Goal: Task Accomplishment & Management: Complete application form

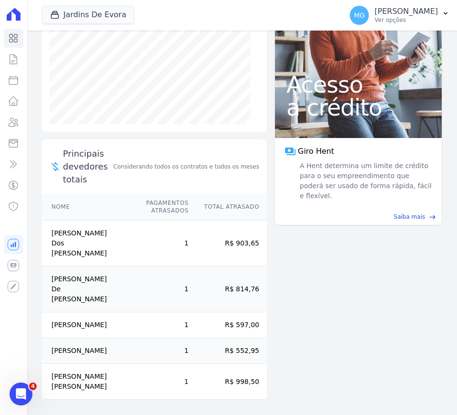
scroll to position [228, 0]
click at [12, 87] on link "Parcelas" at bounding box center [14, 80] width 20 height 19
click at [13, 96] on icon at bounding box center [13, 100] width 11 height 11
select select
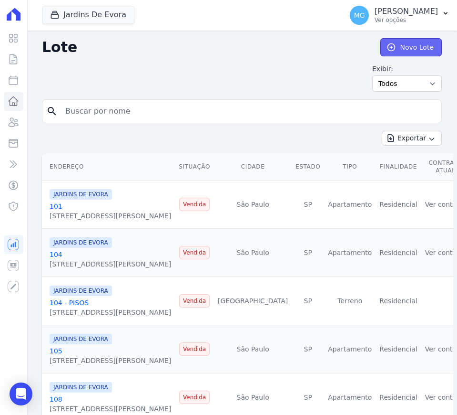
click at [403, 51] on link "Novo Lote" at bounding box center [412, 47] width 62 height 18
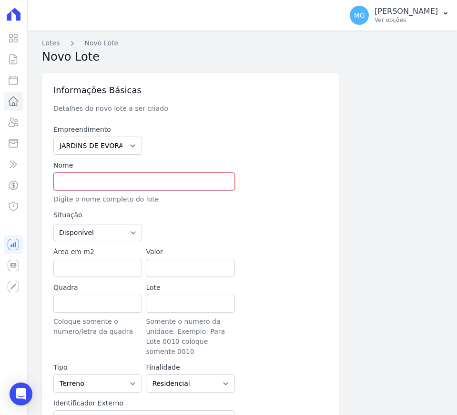
click at [88, 185] on input "text" at bounding box center [144, 181] width 182 height 18
type input "36 - PISOS"
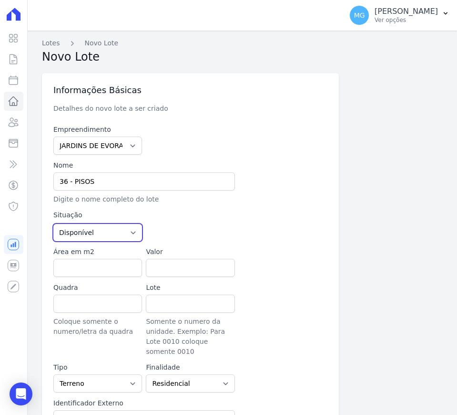
click at [133, 232] on select "Disponível Vendida Reservada Indisponível" at bounding box center [97, 232] width 89 height 17
select select "sold"
click at [53, 224] on select "Disponível Vendida Reservada Indisponível" at bounding box center [97, 232] width 89 height 17
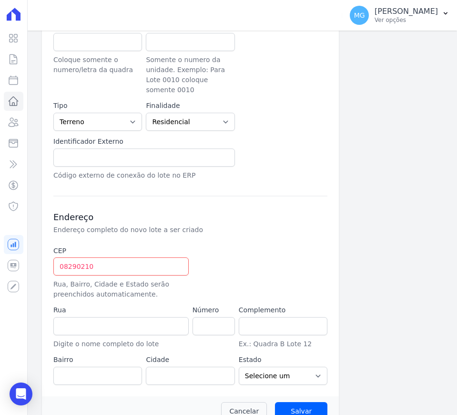
scroll to position [270, 0]
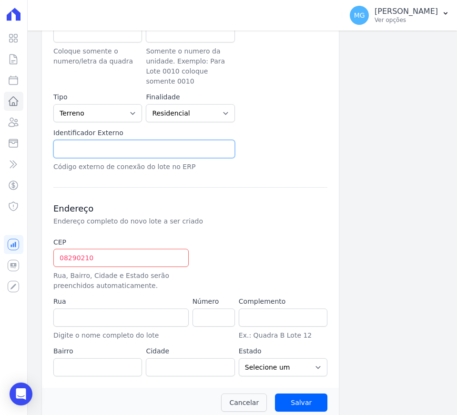
click at [93, 140] on input "text" at bounding box center [144, 149] width 182 height 18
click at [69, 140] on input "36 PISOS" at bounding box center [144, 149] width 182 height 18
type input "36 - PISOS"
click at [124, 249] on input "08290210" at bounding box center [120, 258] width 135 height 18
type input "08.290-210"
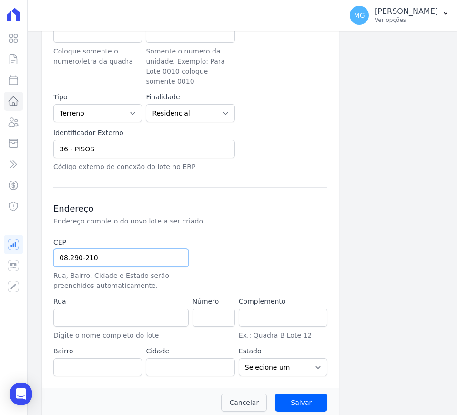
type input "Rua Santo Antônio de Itaberava"
type input "Vila Carmosina"
type input "São Paulo"
select select "SP"
type input "08.290-210"
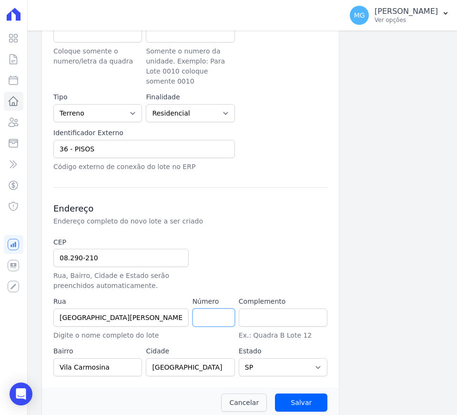
drag, startPoint x: 206, startPoint y: 315, endPoint x: 210, endPoint y: 311, distance: 5.1
click at [206, 315] on input "number" at bounding box center [214, 317] width 42 height 18
click at [206, 308] on input "number" at bounding box center [214, 317] width 42 height 18
click at [272, 308] on input "text" at bounding box center [283, 317] width 89 height 18
type input "LOTE 26 QUADRA 108"
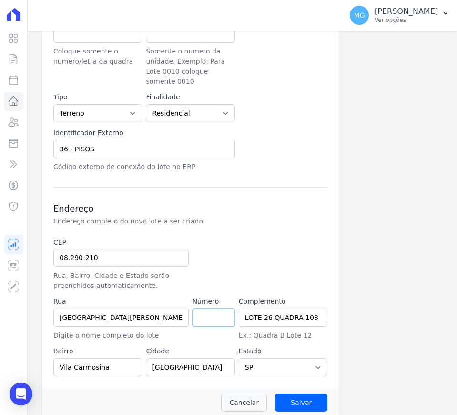
click at [212, 312] on input "number" at bounding box center [214, 317] width 42 height 18
type input "0"
click at [266, 253] on div at bounding box center [237, 263] width 89 height 53
click at [293, 393] on input "Salvar" at bounding box center [301, 402] width 52 height 18
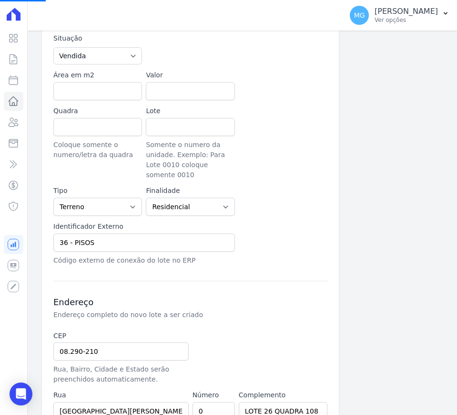
scroll to position [151, 0]
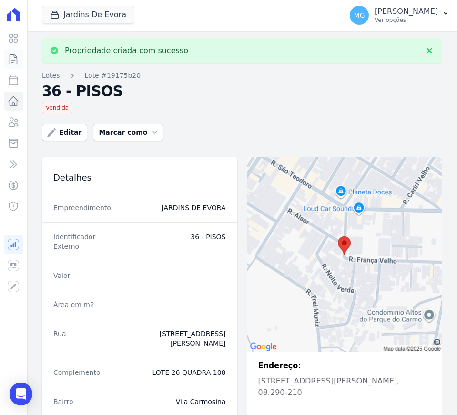
click at [16, 56] on icon at bounding box center [13, 59] width 7 height 10
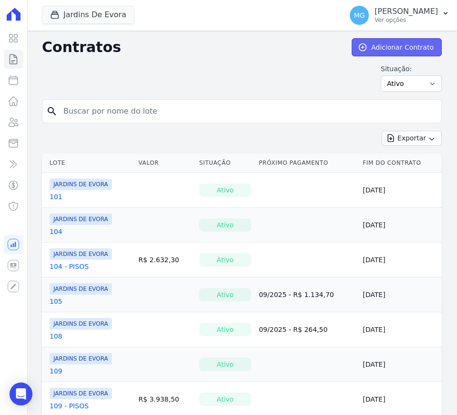
click at [423, 48] on link "Adicionar Contrato" at bounding box center [397, 47] width 90 height 18
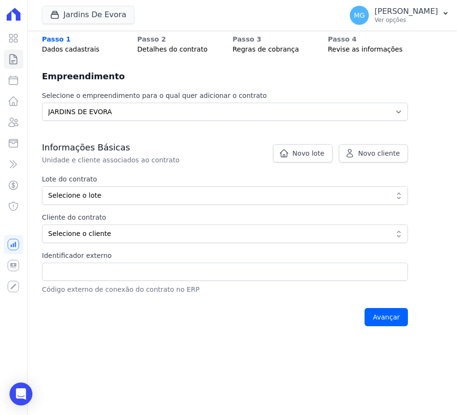
scroll to position [119, 0]
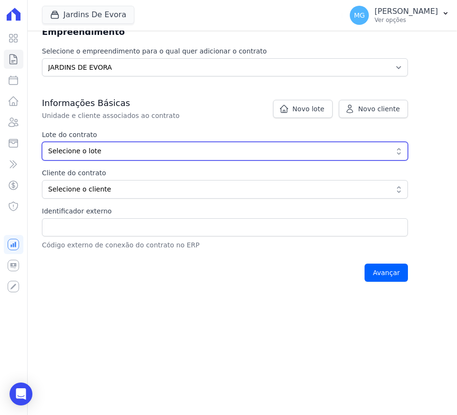
click at [116, 148] on span "Selecione o lote" at bounding box center [218, 151] width 341 height 10
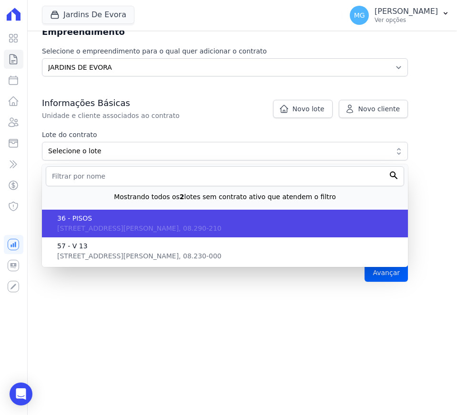
click at [95, 217] on span "36 - PISOS" at bounding box center [228, 218] width 343 height 10
type input "19175b20-5703-4382-ba4d-0ff590e0f2d6"
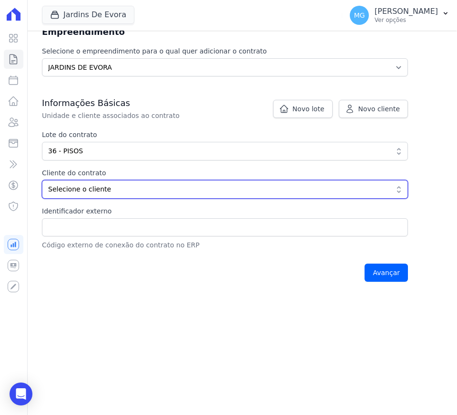
click at [90, 192] on span "Selecione o cliente" at bounding box center [218, 189] width 341 height 10
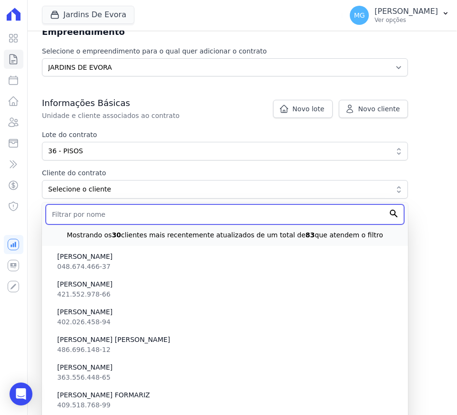
click at [95, 207] on input "text" at bounding box center [225, 214] width 359 height 20
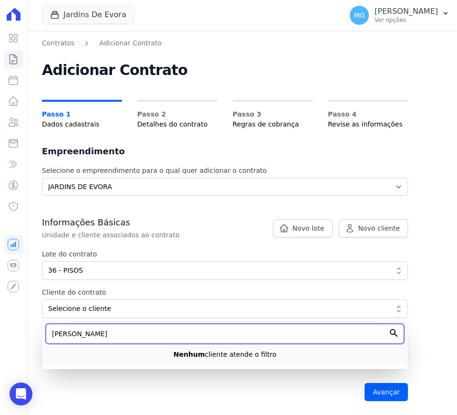
scroll to position [0, 0]
type input "RUBEN"
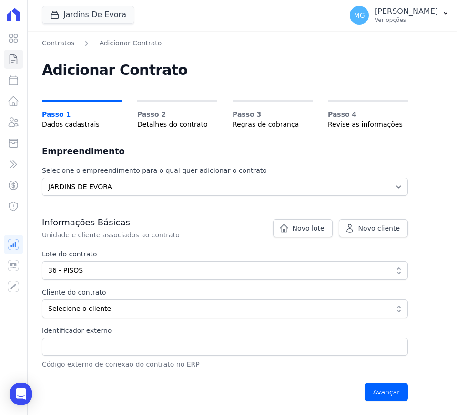
drag, startPoint x: 115, startPoint y: 227, endPoint x: 115, endPoint y: 233, distance: 6.2
click at [115, 227] on h3 "Informações Básicas" at bounding box center [225, 222] width 366 height 11
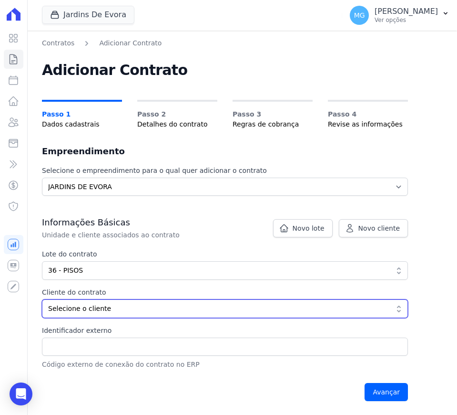
click at [103, 309] on span "Selecione o cliente" at bounding box center [218, 308] width 341 height 10
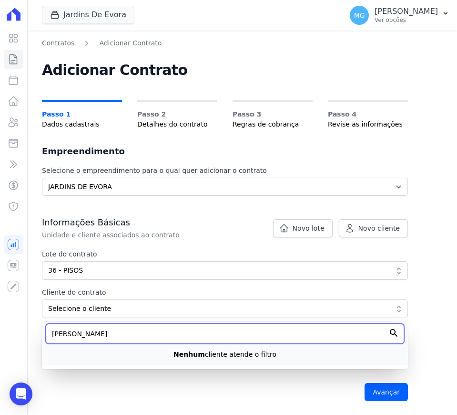
click at [193, 324] on input "RUBEN" at bounding box center [225, 333] width 359 height 20
click at [186, 333] on input "RUBEN" at bounding box center [225, 333] width 359 height 20
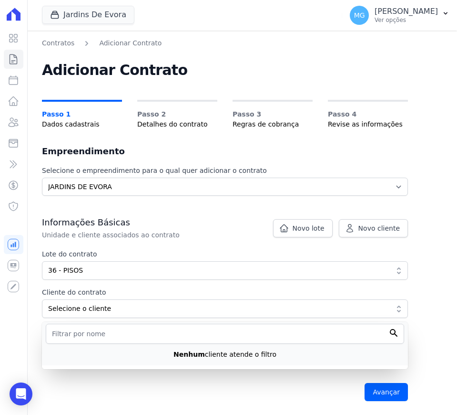
click at [429, 310] on div "Contratos Adicionar Contrato Adicionar Contrato Passo 1 Dados cadastrais Passo …" at bounding box center [242, 223] width 431 height 384
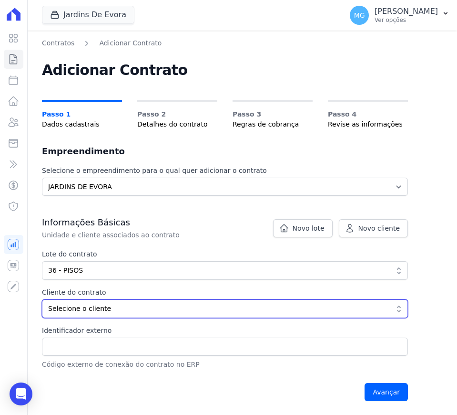
click at [261, 308] on span "Selecione o cliente" at bounding box center [218, 308] width 341 height 10
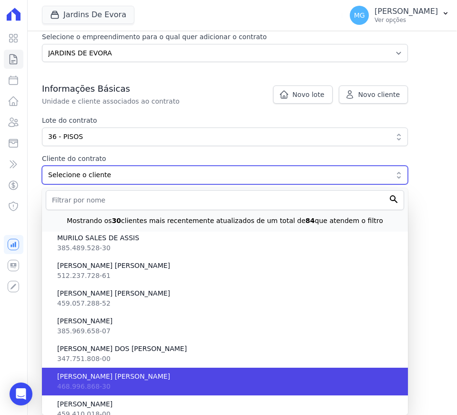
scroll to position [1749, 0]
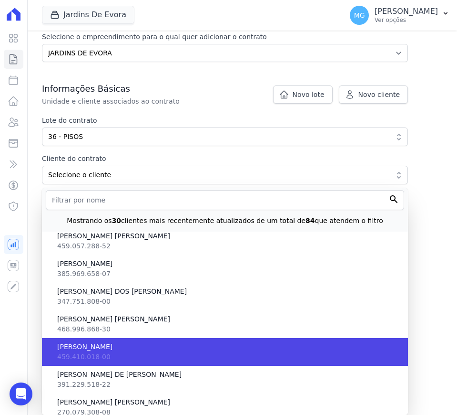
click at [120, 349] on span "[PERSON_NAME]" at bounding box center [228, 347] width 343 height 10
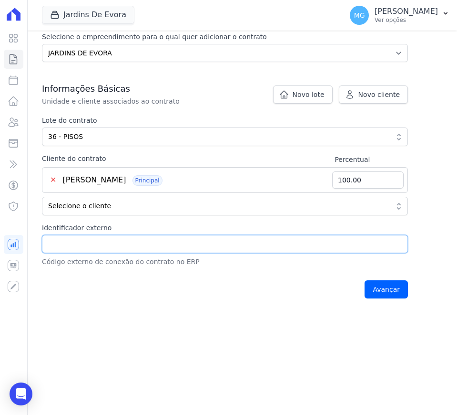
click at [129, 243] on input "Identificador externo" at bounding box center [225, 244] width 366 height 18
type input "36 - PISOS"
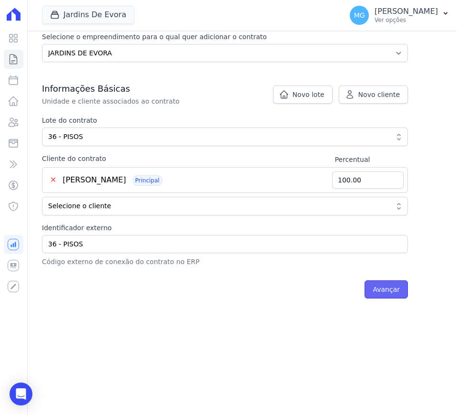
click at [391, 293] on input "Avançar" at bounding box center [386, 289] width 43 height 18
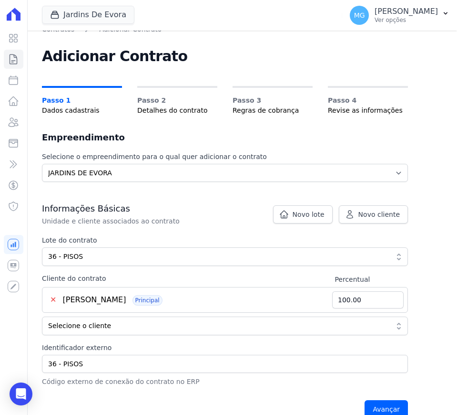
scroll to position [0, 0]
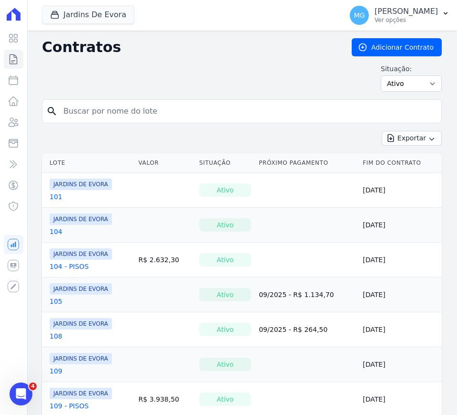
click at [205, 114] on input "search" at bounding box center [248, 111] width 380 height 19
type input "36"
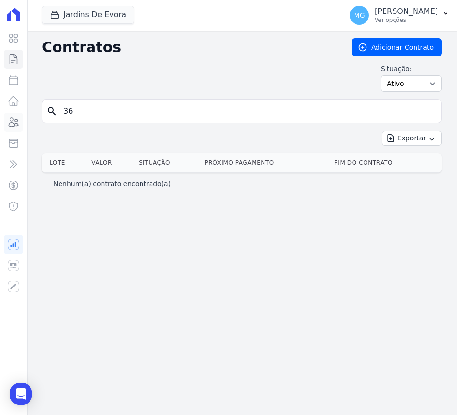
click at [9, 122] on icon at bounding box center [13, 121] width 11 height 11
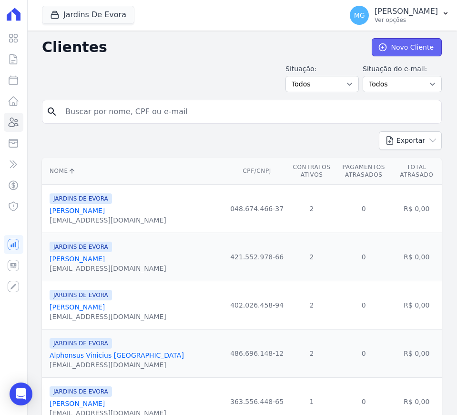
click at [409, 45] on link "Novo Cliente" at bounding box center [407, 47] width 70 height 18
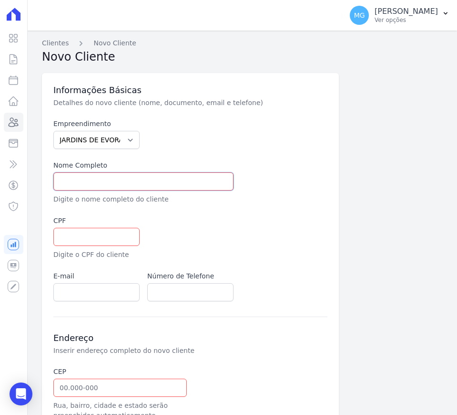
click at [113, 179] on input "text" at bounding box center [143, 181] width 180 height 18
paste input "[PERSON_NAME]"
type input "[PERSON_NAME]"
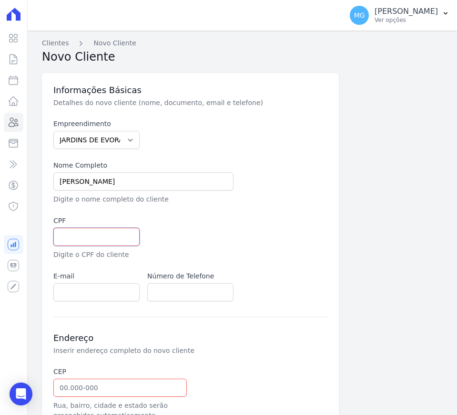
click at [104, 236] on input "text" at bounding box center [96, 237] width 86 height 18
paste input "459.410.018-00"
type input "459.410.018-00"
click at [74, 293] on input "email" at bounding box center [96, 292] width 86 height 18
paste input "JUNIORFS75@GMAIL.COM,"
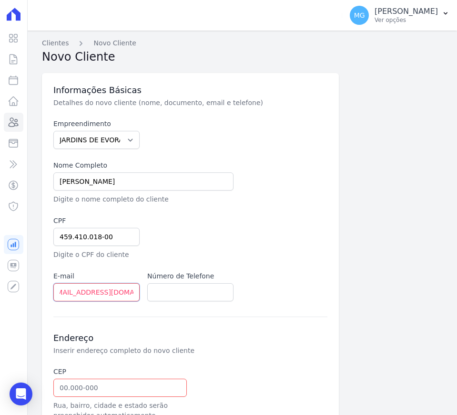
scroll to position [0, 8]
type input "[EMAIL_ADDRESS][DOMAIN_NAME]"
drag, startPoint x: 182, startPoint y: 294, endPoint x: 186, endPoint y: 287, distance: 8.5
click at [182, 294] on input "text" at bounding box center [190, 292] width 86 height 18
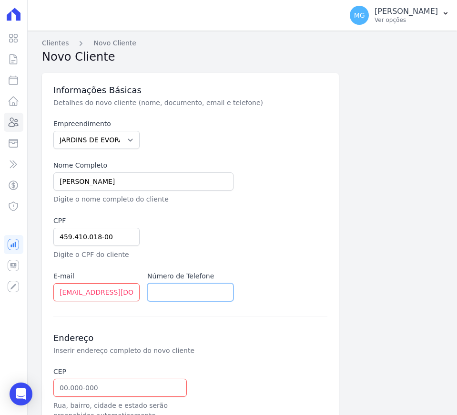
paste input "(11) 98099- 9605"
click at [226, 249] on div at bounding box center [237, 238] width 180 height 44
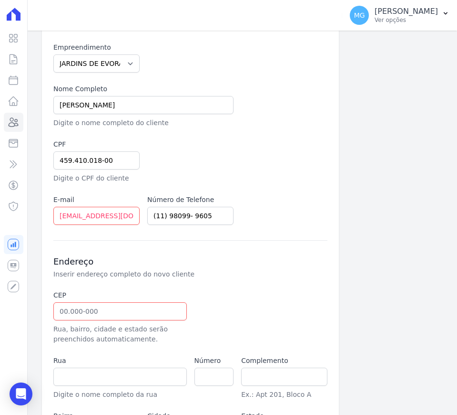
scroll to position [119, 0]
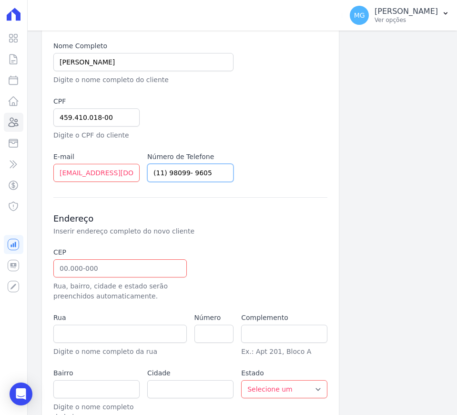
click at [185, 174] on input "(11) 98099- 9605" at bounding box center [190, 173] width 86 height 18
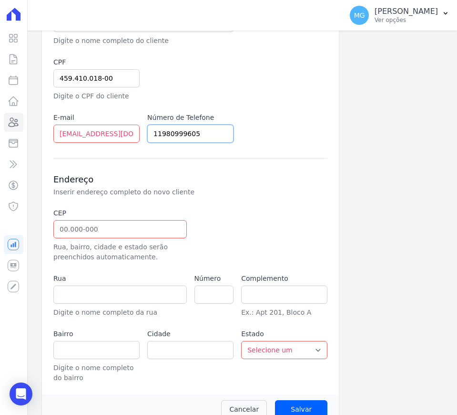
scroll to position [159, 0]
type input "11980999605"
click at [84, 228] on input "text" at bounding box center [120, 228] width 134 height 18
paste input "08.253-"
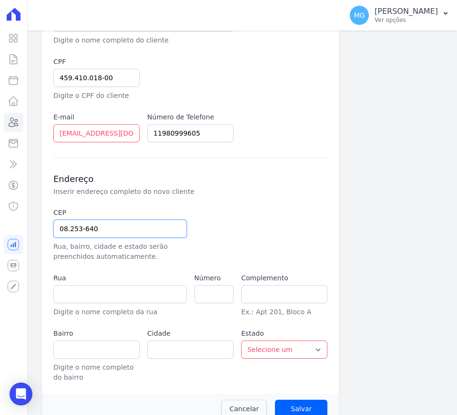
type input "08.253-640"
type input "Rua Adriano Alvarez"
type input "Conjunto Residencial José Bonifácio"
type input "São Paulo"
select select "SP"
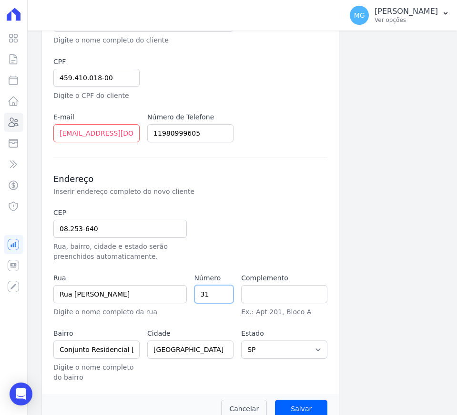
type input "31"
type input "ap 51c"
click at [283, 262] on div "CEP 08.253-640 Rua, bairro, cidade e estado serão preenchidos automaticamente. …" at bounding box center [190, 294] width 274 height 175
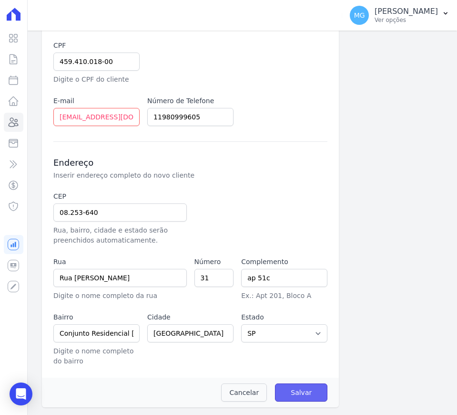
click at [297, 391] on input "Salvar" at bounding box center [301, 392] width 52 height 18
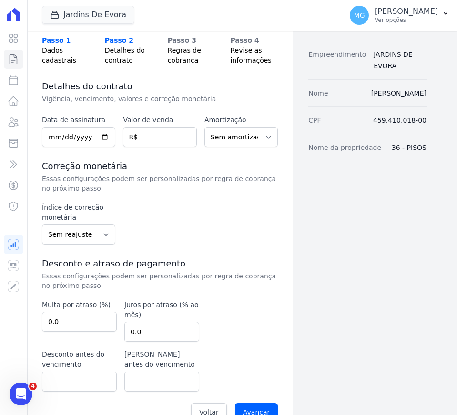
scroll to position [80, 0]
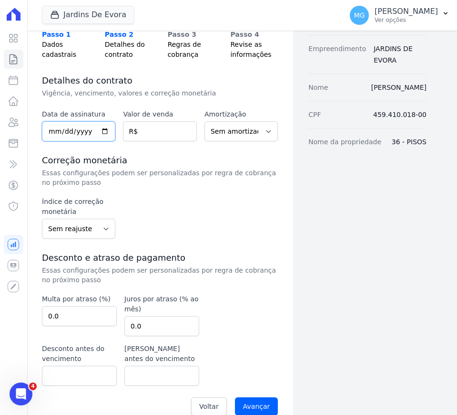
click at [46, 129] on input "date" at bounding box center [78, 131] width 73 height 20
type input "2025-09-01"
type input "3669.30"
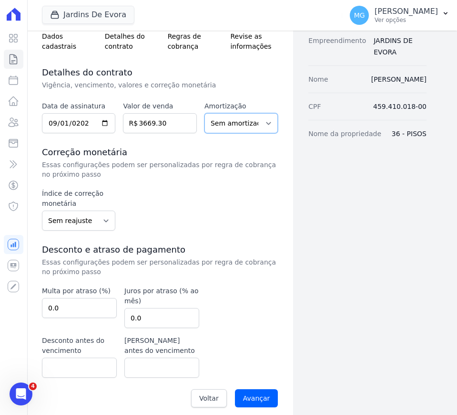
scroll to position [95, 0]
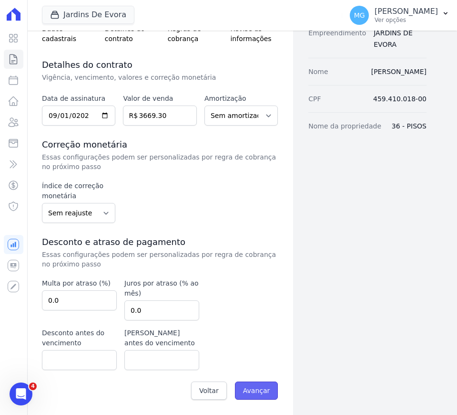
click at [258, 392] on input "Avançar" at bounding box center [256, 390] width 43 height 18
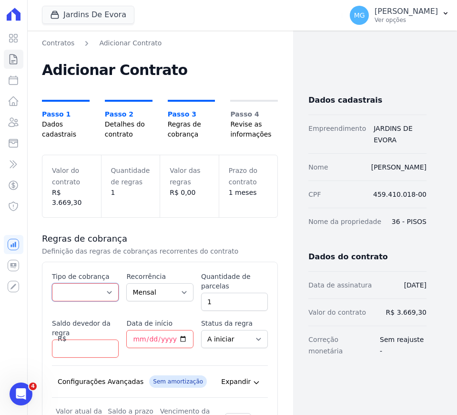
click at [90, 285] on select "Parcela Normal Entrada Sinal Intercalada Chaves Pré-chaves Pós-chaves Impostos …" at bounding box center [85, 292] width 67 height 18
select select "standard"
click at [52, 283] on select "Parcela Normal Entrada Sinal Intercalada Chaves Pré-chaves Pós-chaves Impostos …" at bounding box center [85, 292] width 67 height 18
click at [223, 293] on input "1" at bounding box center [234, 301] width 67 height 18
type input "10"
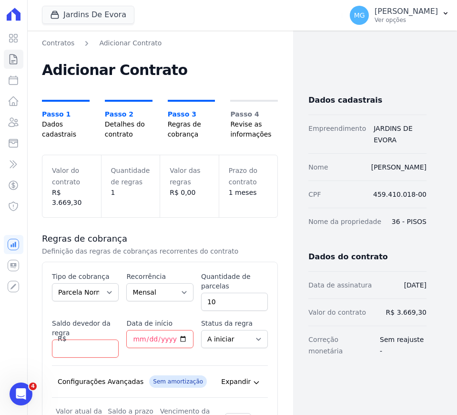
click at [73, 327] on div "Saldo devedor da regra" at bounding box center [85, 337] width 67 height 39
click at [77, 339] on input "Saldo devedor da regra" at bounding box center [85, 348] width 67 height 18
type input "3669.30"
type input "2025-10-20"
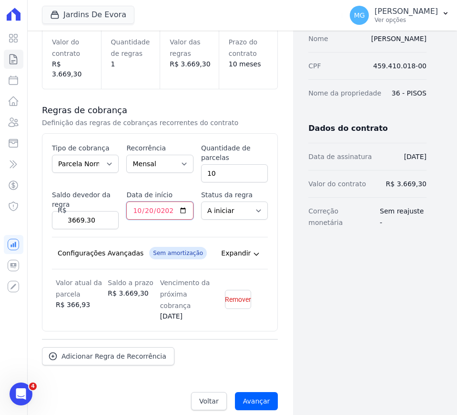
scroll to position [129, 0]
click at [254, 394] on input "Avançar" at bounding box center [256, 400] width 43 height 18
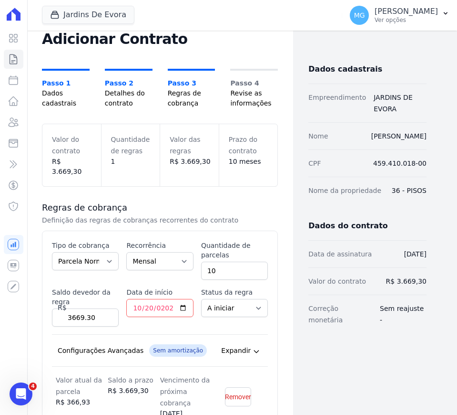
scroll to position [0, 0]
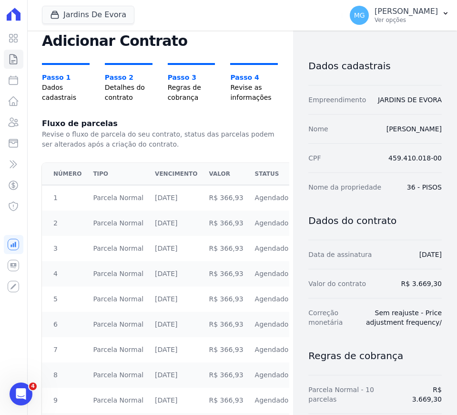
scroll to position [126, 0]
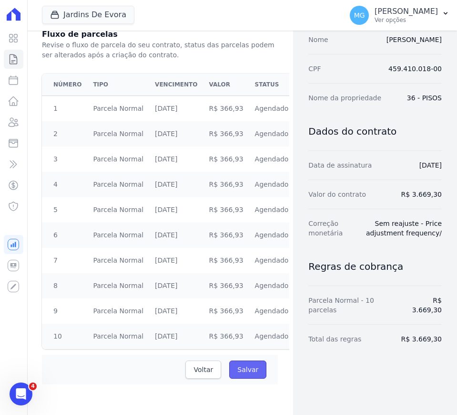
click at [245, 370] on input "Salvar" at bounding box center [247, 369] width 37 height 18
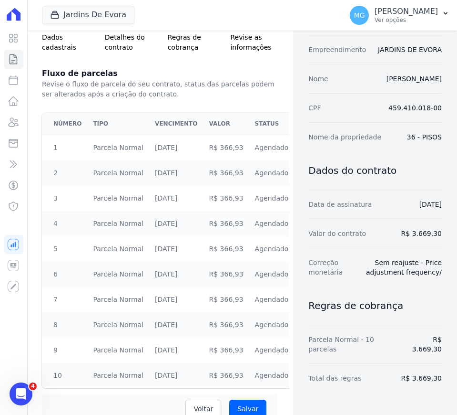
scroll to position [86, 0]
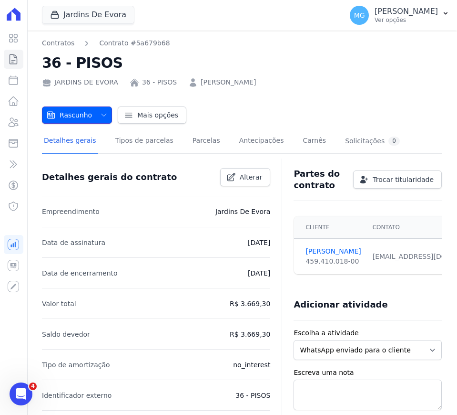
click at [97, 120] on span "button" at bounding box center [102, 114] width 12 height 15
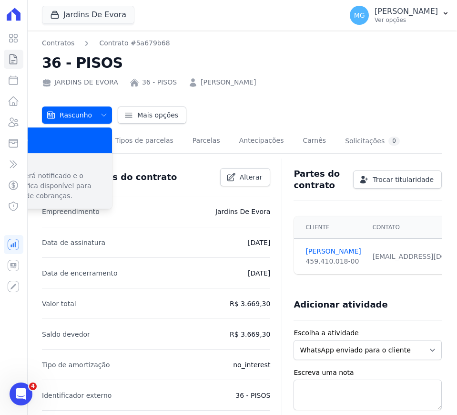
click at [62, 184] on p "Cliente será notificado e o contrato fica disponível para emissão de cobranças." at bounding box center [50, 186] width 109 height 30
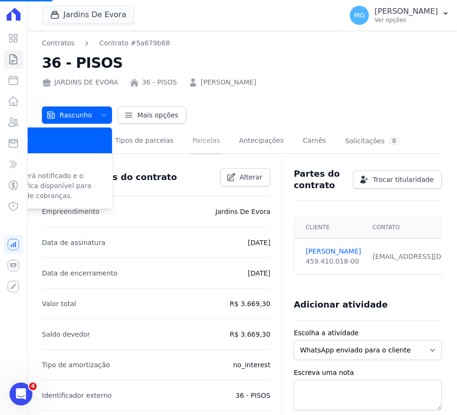
click at [191, 143] on link "Parcelas" at bounding box center [206, 141] width 31 height 25
